Goal: Information Seeking & Learning: Learn about a topic

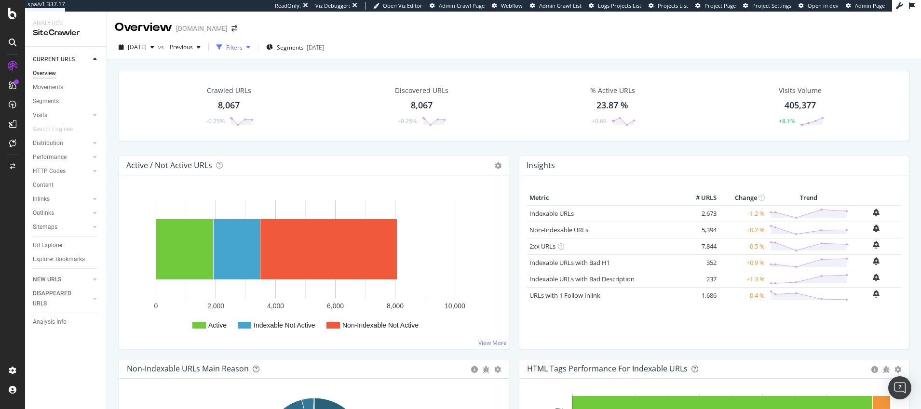
click at [242, 48] on div "Filters" at bounding box center [234, 47] width 16 height 8
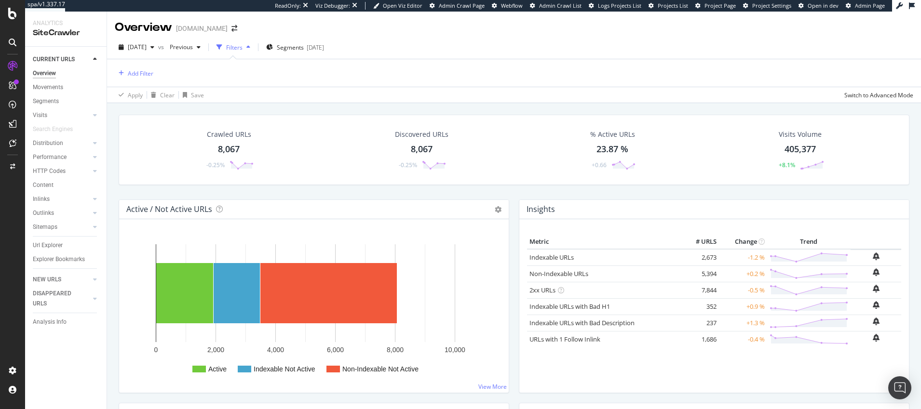
click at [242, 48] on div "Filters" at bounding box center [234, 47] width 16 height 8
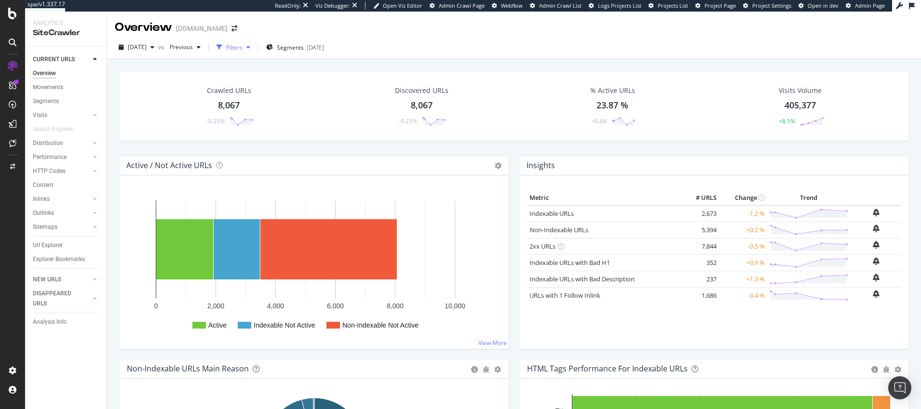
click at [242, 48] on div "Filters" at bounding box center [234, 47] width 16 height 8
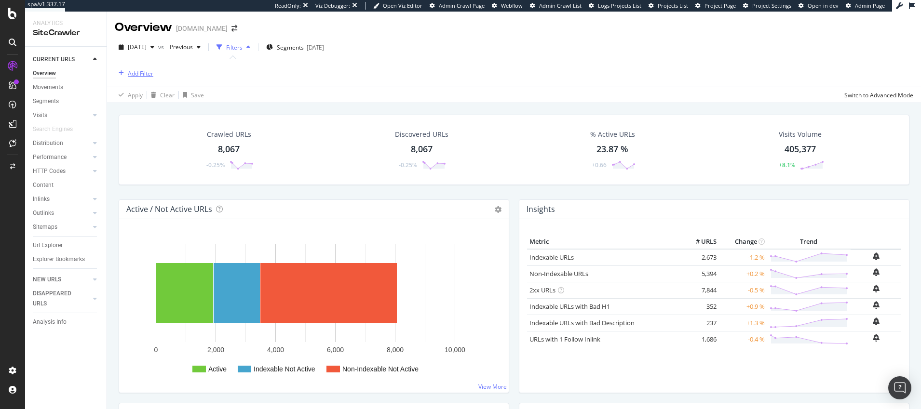
click at [140, 71] on div "Add Filter" at bounding box center [141, 73] width 26 height 8
click at [304, 48] on span "Segments" at bounding box center [290, 47] width 27 height 8
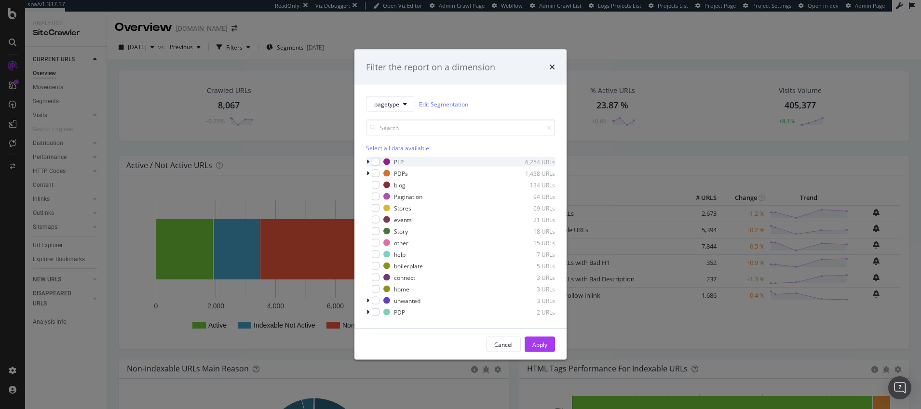
click at [367, 161] on icon "modal" at bounding box center [367, 162] width 3 height 6
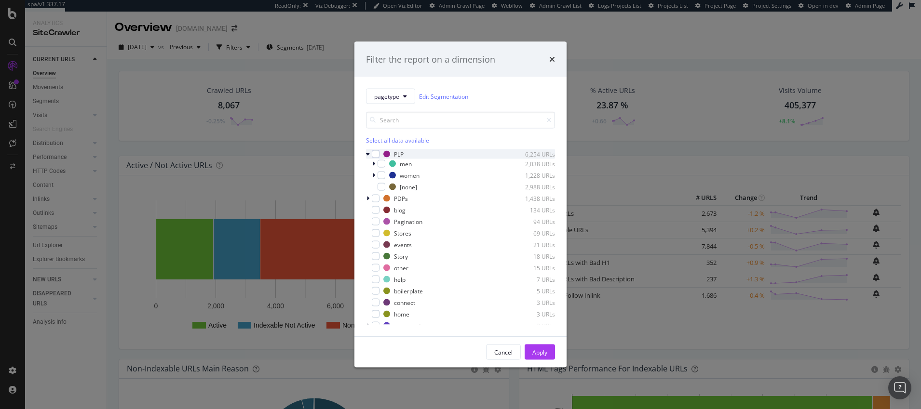
click at [368, 155] on icon "modal" at bounding box center [368, 154] width 4 height 6
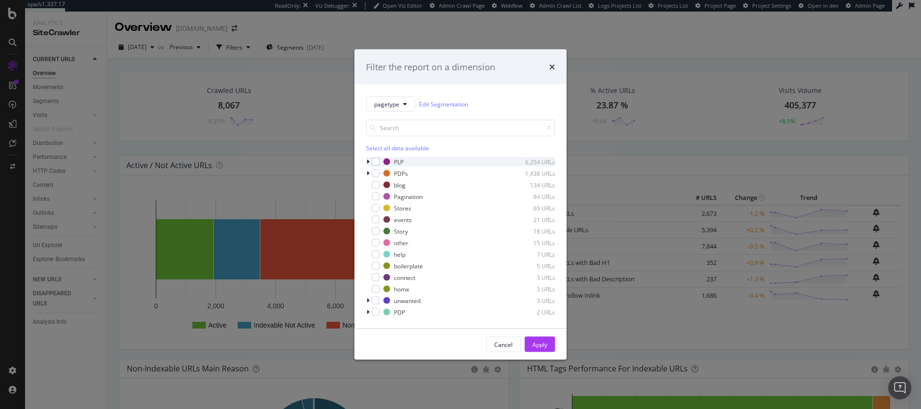
click at [368, 160] on icon "modal" at bounding box center [367, 162] width 3 height 6
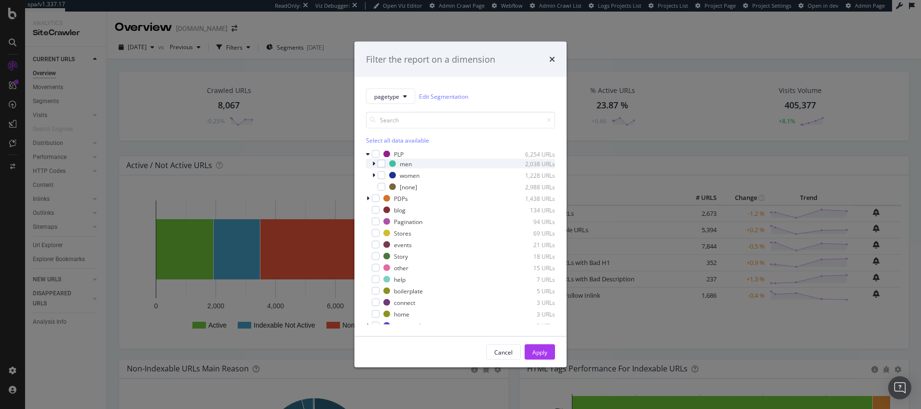
click at [373, 164] on icon "modal" at bounding box center [373, 164] width 3 height 6
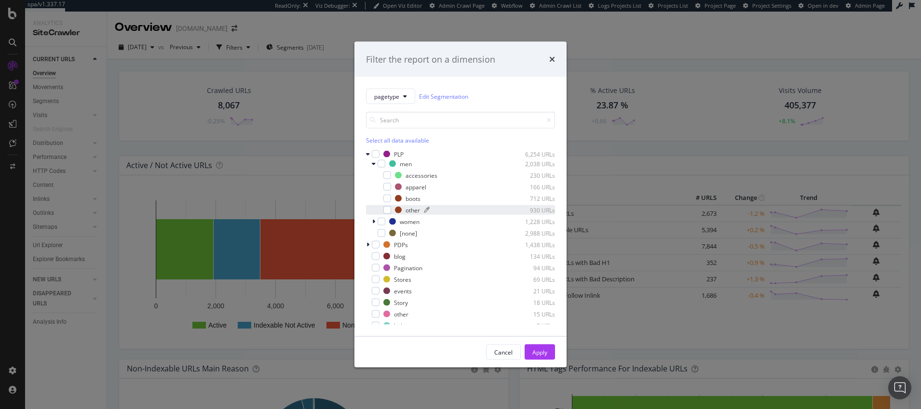
click at [412, 210] on div "other" at bounding box center [412, 210] width 14 height 8
click at [543, 351] on div "Apply" at bounding box center [539, 352] width 15 height 8
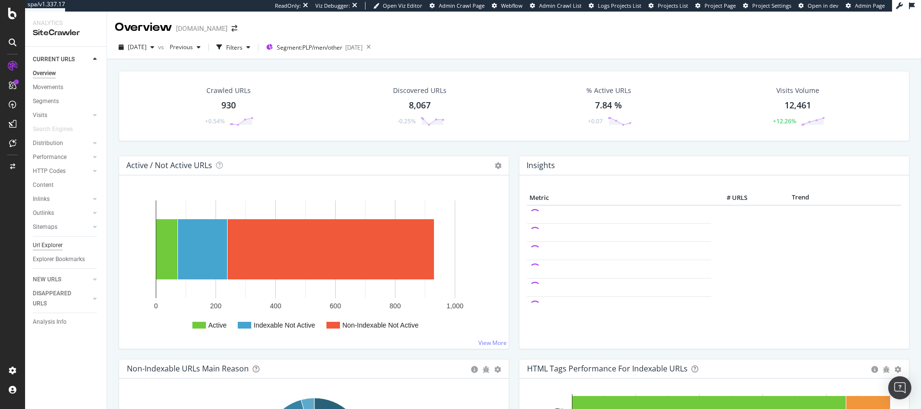
click at [48, 245] on div "Url Explorer" at bounding box center [48, 246] width 30 height 10
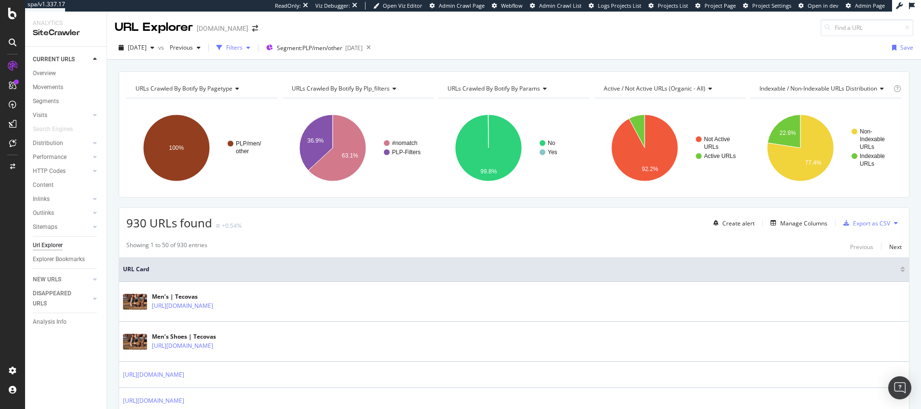
click at [242, 46] on div "Filters" at bounding box center [234, 47] width 16 height 8
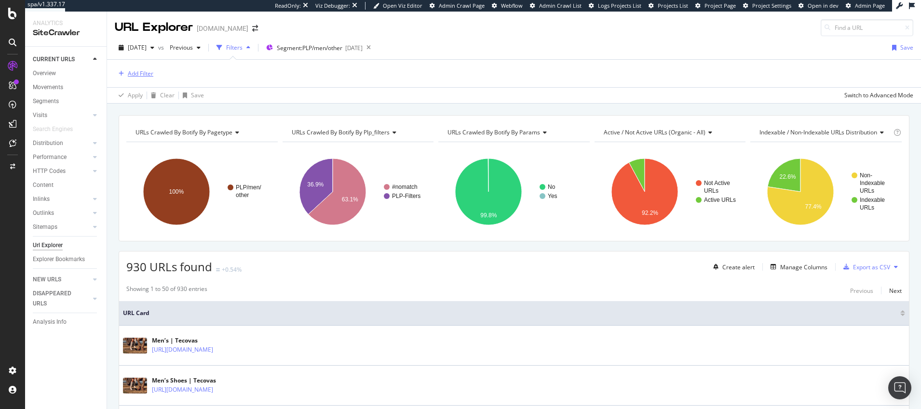
click at [142, 74] on div "Add Filter" at bounding box center [141, 73] width 26 height 8
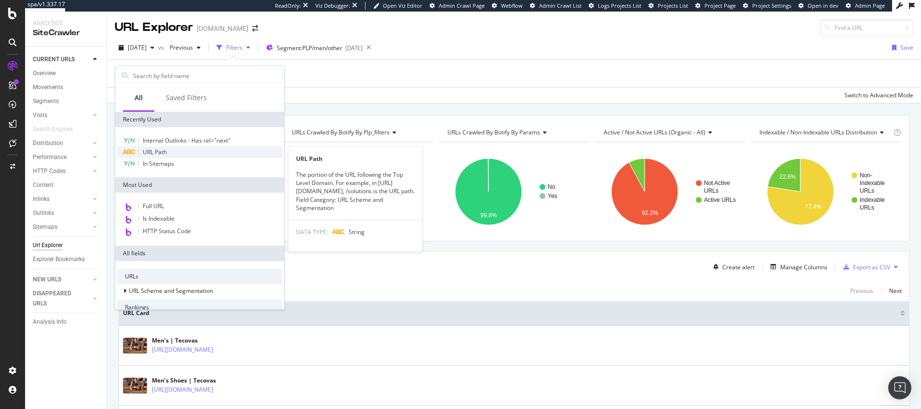
click at [148, 152] on span "URL Path" at bounding box center [155, 152] width 24 height 8
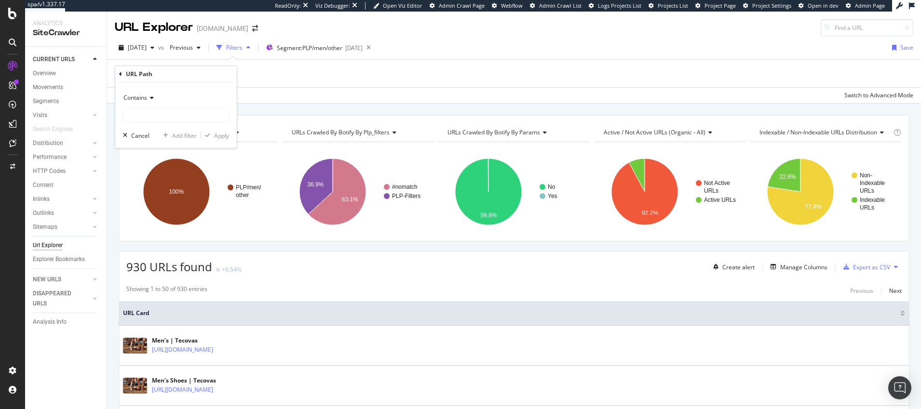
click at [142, 100] on span "Contains" at bounding box center [135, 98] width 24 height 8
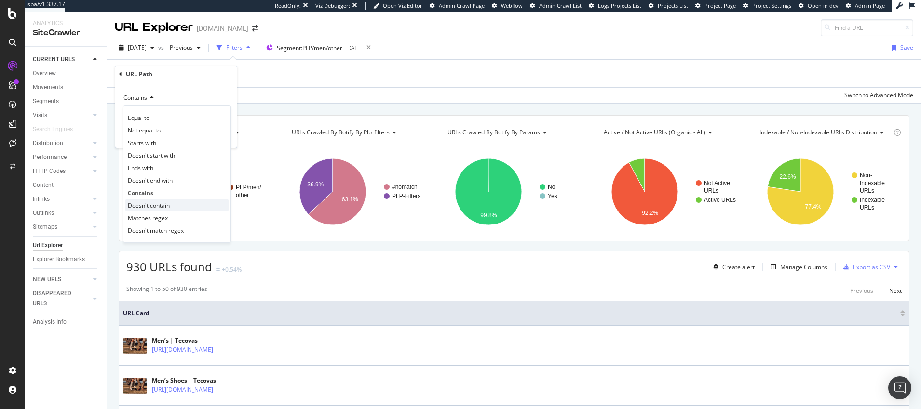
click at [141, 205] on span "Doesn't contain" at bounding box center [149, 206] width 42 height 8
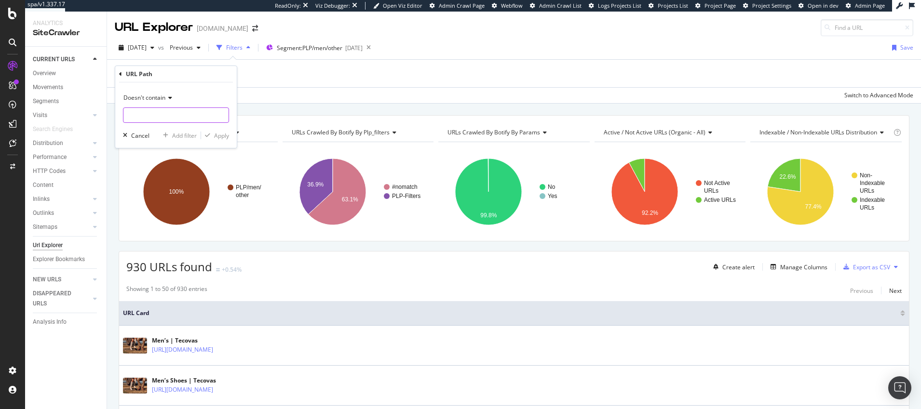
click at [135, 113] on input "text" at bounding box center [175, 115] width 105 height 15
type input "/shop/"
click at [221, 136] on div "Apply" at bounding box center [221, 136] width 15 height 8
